Goal: Task Accomplishment & Management: Manage account settings

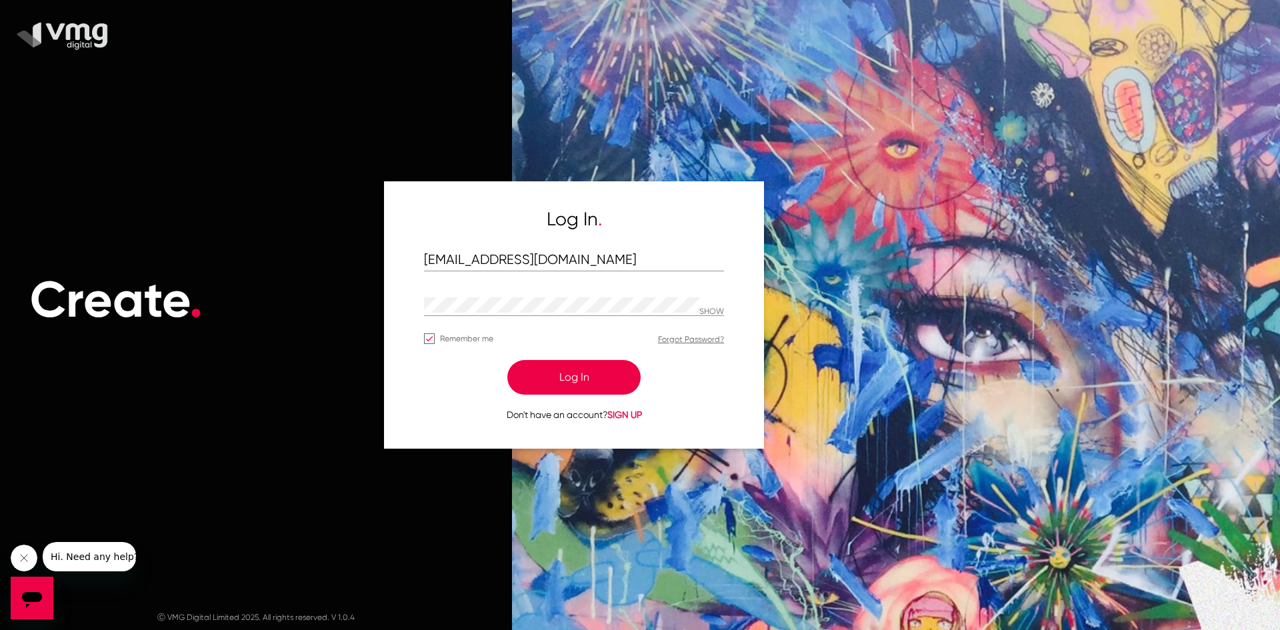
click at [593, 371] on button "Log In" at bounding box center [573, 377] width 133 height 35
click at [604, 373] on button "Log In" at bounding box center [573, 377] width 133 height 35
click at [580, 381] on button "Log In" at bounding box center [573, 377] width 133 height 35
click at [541, 373] on button "Log In" at bounding box center [573, 377] width 133 height 35
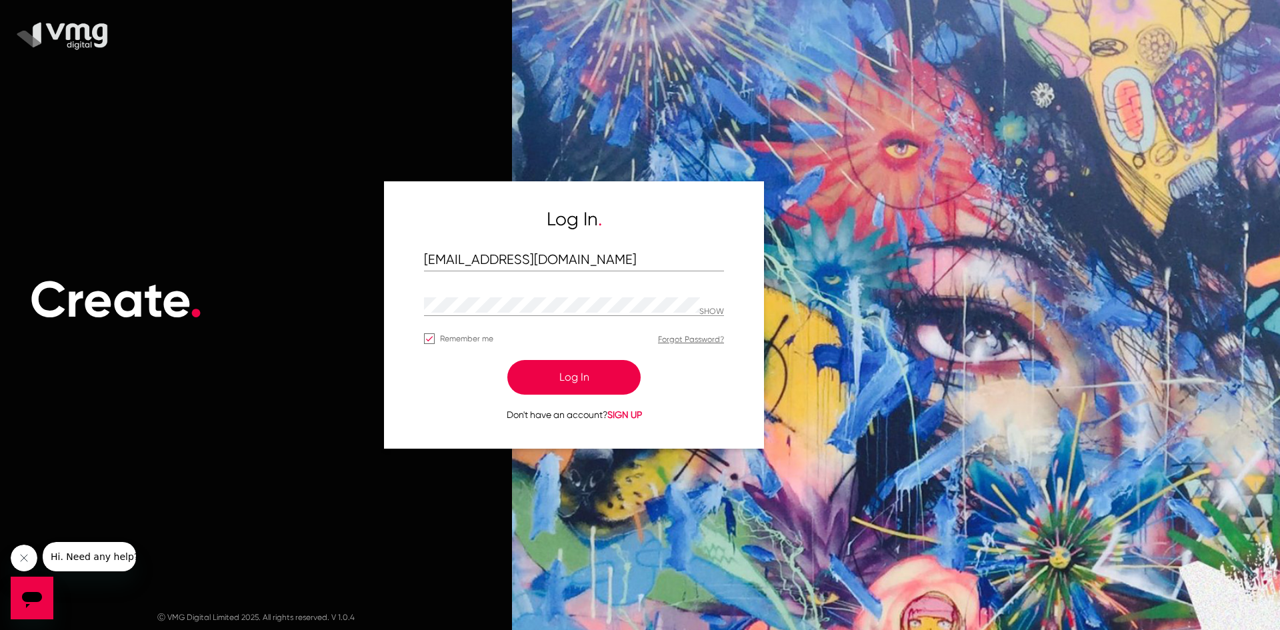
click at [608, 382] on button "Log In" at bounding box center [573, 377] width 133 height 35
click at [590, 389] on button "Log In" at bounding box center [573, 377] width 133 height 35
click at [589, 387] on button "Log In" at bounding box center [573, 377] width 133 height 35
click at [547, 365] on button "Log In" at bounding box center [573, 377] width 133 height 35
click at [553, 383] on button "Log In" at bounding box center [573, 377] width 133 height 35
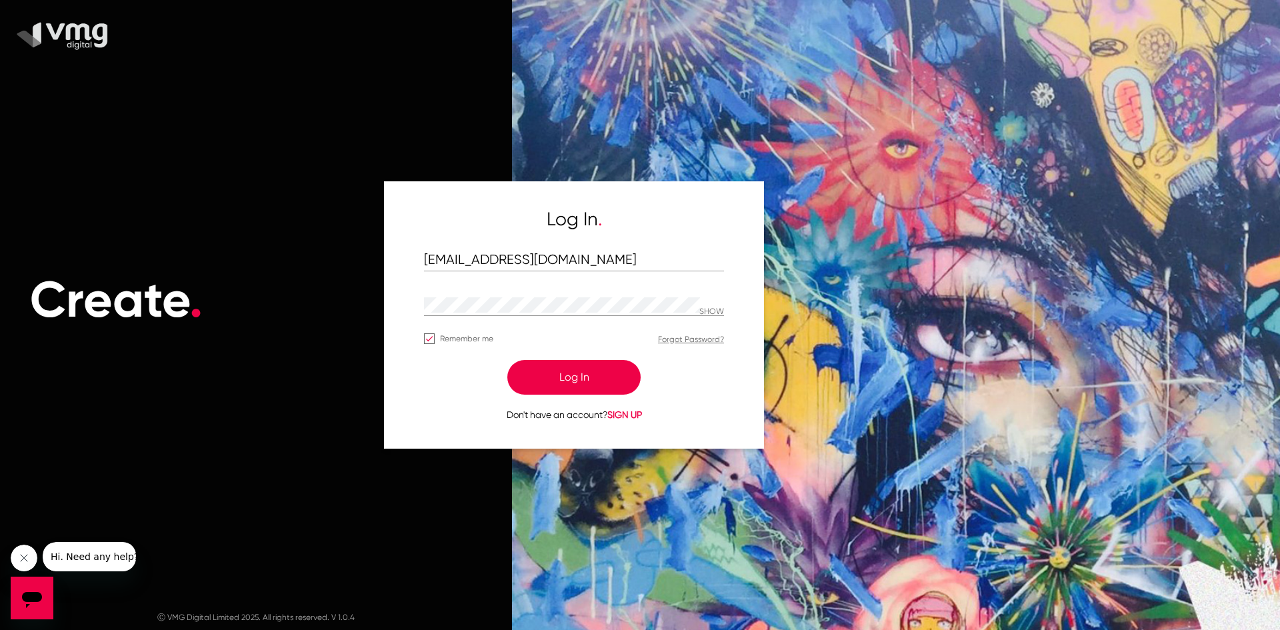
click at [555, 383] on button "Log In" at bounding box center [573, 377] width 133 height 35
click at [590, 363] on button "Log In" at bounding box center [573, 377] width 133 height 35
drag, startPoint x: 590, startPoint y: 370, endPoint x: 580, endPoint y: 357, distance: 16.7
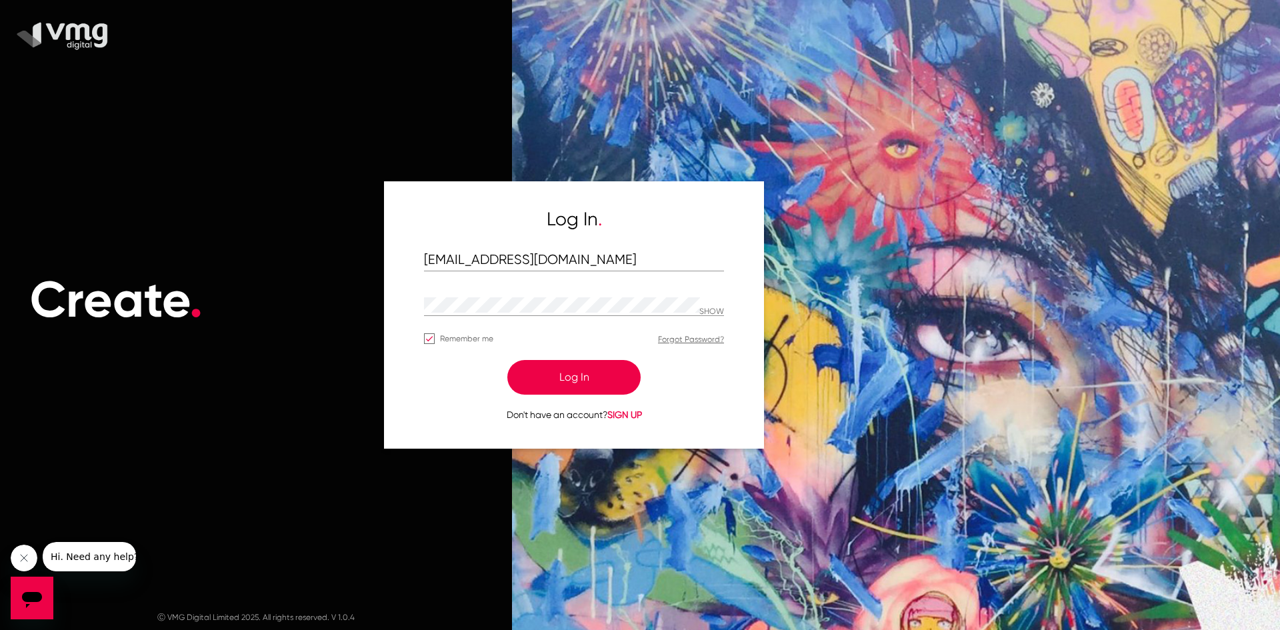
click at [590, 370] on button "Log In" at bounding box center [573, 377] width 133 height 35
click at [611, 365] on button "Log In" at bounding box center [573, 377] width 133 height 35
